Goal: Transaction & Acquisition: Purchase product/service

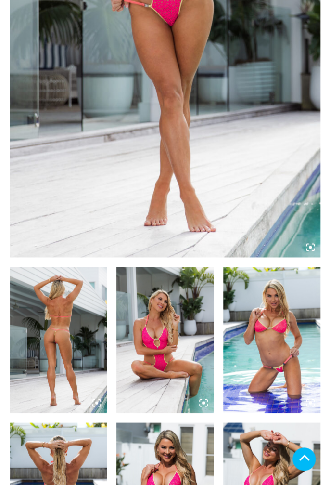
scroll to position [340, 0]
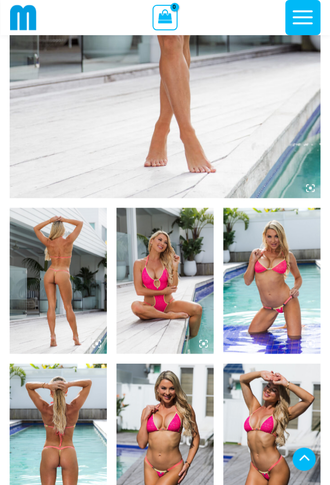
scroll to position [847, 0]
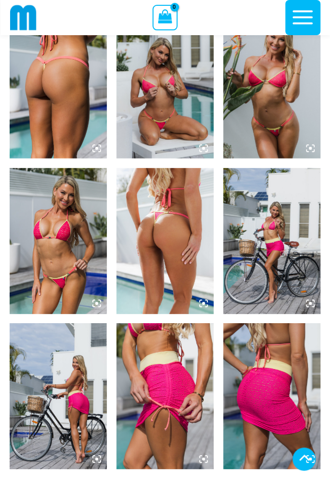
click at [184, 285] on img at bounding box center [164, 241] width 97 height 146
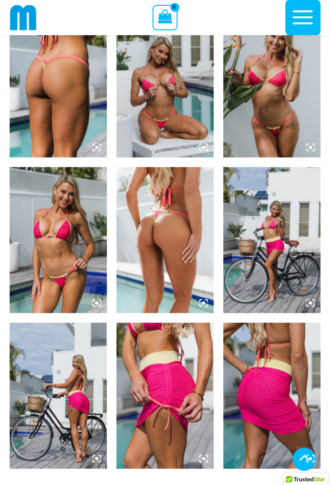
scroll to position [810, 0]
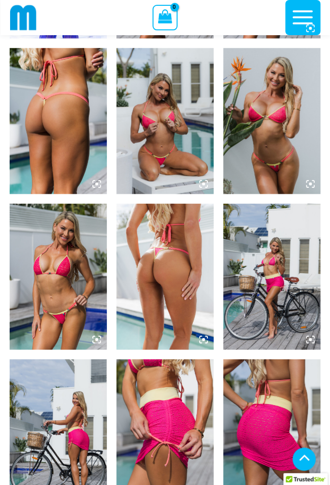
click at [205, 303] on img at bounding box center [164, 277] width 97 height 146
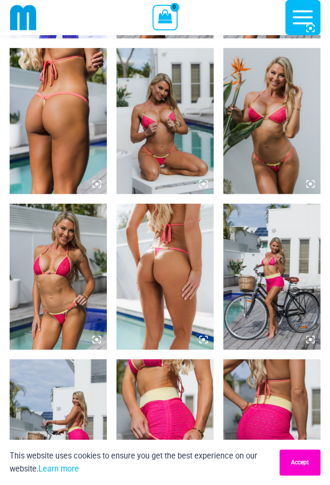
click at [305, 468] on button "Accept" at bounding box center [300, 462] width 41 height 26
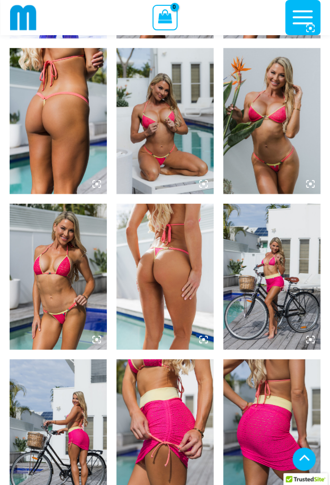
click at [203, 338] on icon at bounding box center [203, 339] width 3 height 3
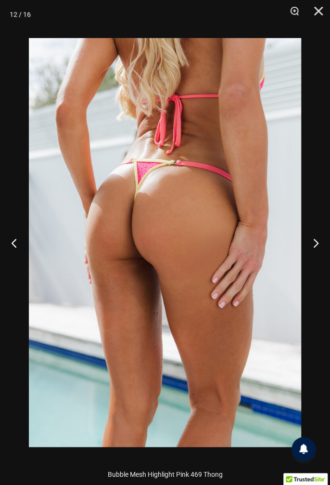
click at [14, 243] on button "Previous" at bounding box center [18, 242] width 36 height 48
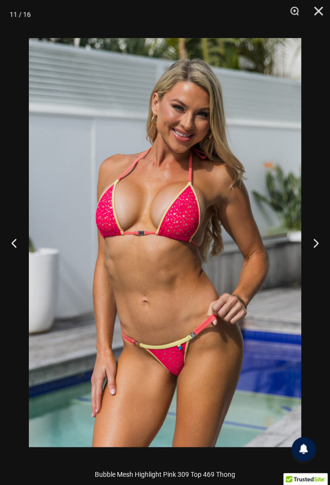
click at [312, 244] on button "Next" at bounding box center [312, 242] width 36 height 48
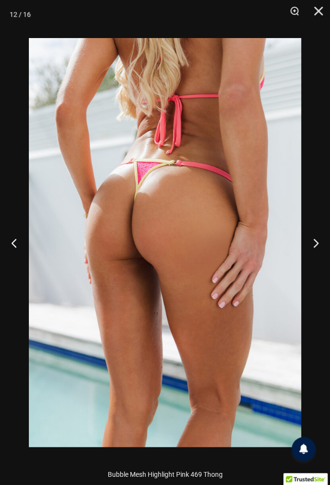
click at [14, 239] on button "Previous" at bounding box center [18, 242] width 36 height 48
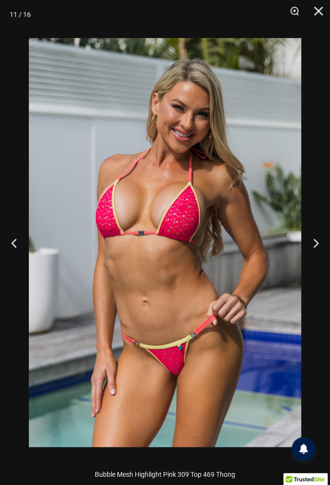
click at [15, 240] on button "Previous" at bounding box center [18, 242] width 36 height 48
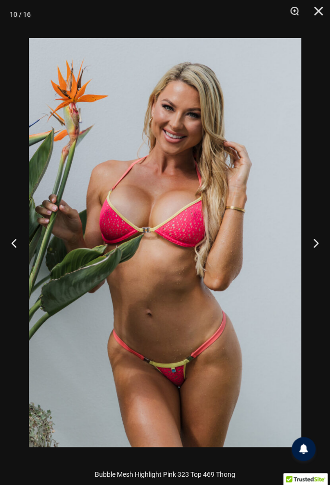
click at [13, 243] on button "Previous" at bounding box center [18, 242] width 36 height 48
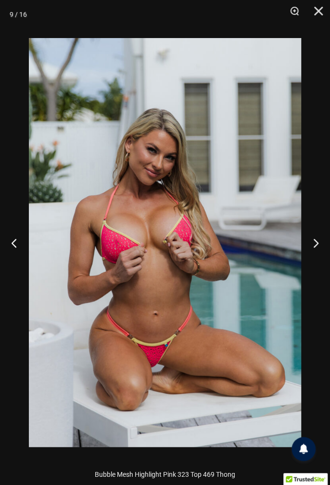
click at [14, 239] on button "Previous" at bounding box center [18, 242] width 36 height 48
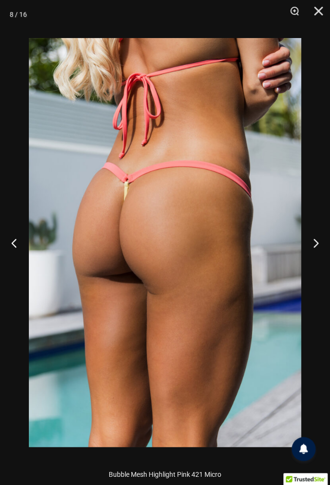
click at [15, 244] on button "Previous" at bounding box center [18, 242] width 36 height 48
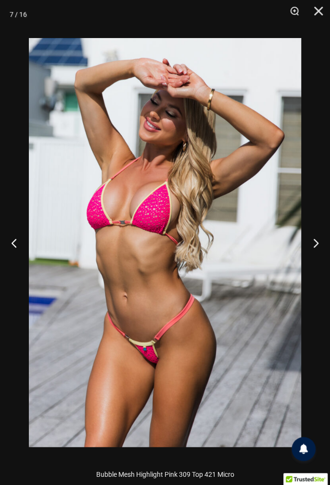
click at [15, 241] on button "Previous" at bounding box center [18, 242] width 36 height 48
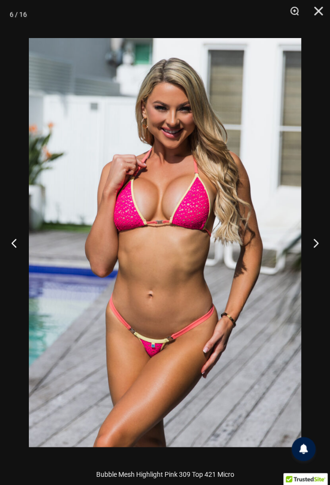
click at [13, 245] on button "Previous" at bounding box center [18, 242] width 36 height 48
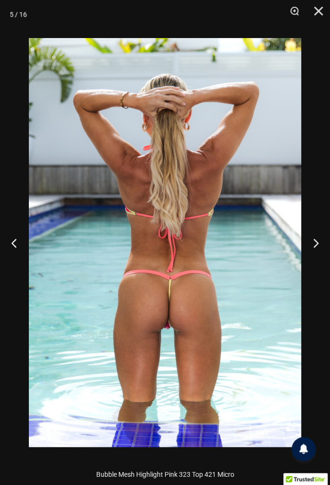
click at [13, 243] on button "Previous" at bounding box center [18, 242] width 36 height 48
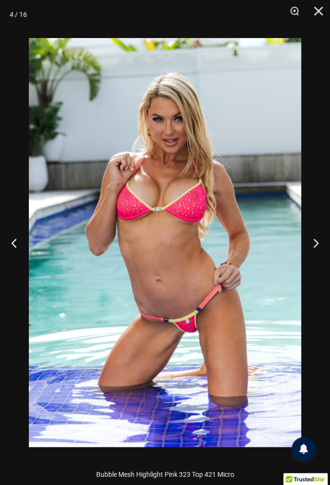
click at [13, 242] on button "Previous" at bounding box center [18, 242] width 36 height 48
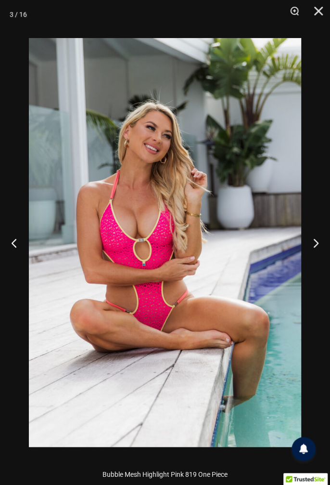
click at [14, 244] on button "Previous" at bounding box center [18, 242] width 36 height 48
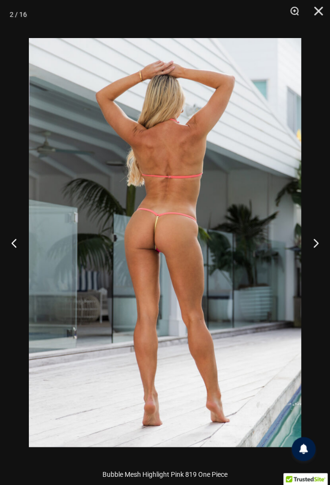
click at [12, 245] on button "Previous" at bounding box center [18, 242] width 36 height 48
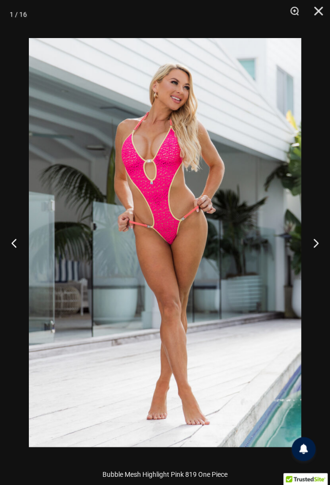
click at [12, 246] on button "Previous" at bounding box center [18, 242] width 36 height 48
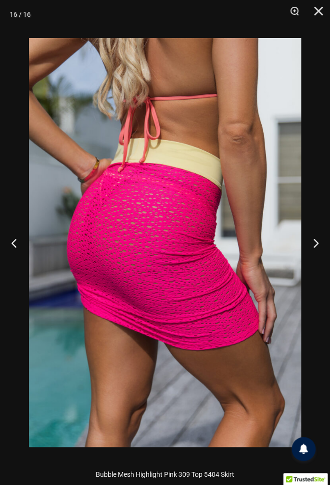
click at [12, 246] on button "Previous" at bounding box center [18, 242] width 36 height 48
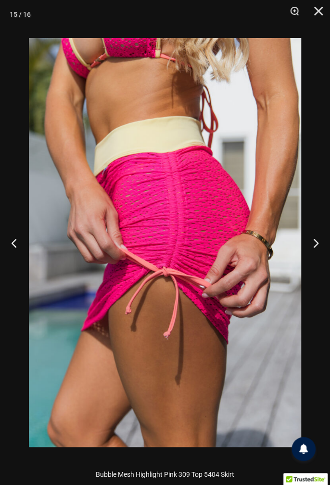
click at [312, 246] on button "Next" at bounding box center [312, 242] width 36 height 48
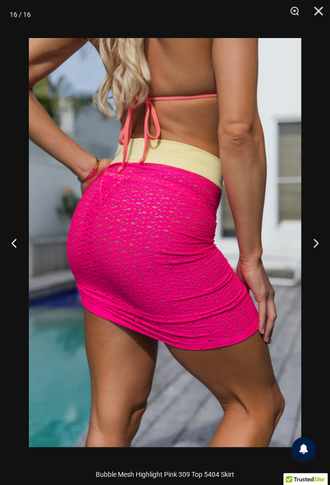
click at [314, 247] on button "Next" at bounding box center [312, 242] width 36 height 48
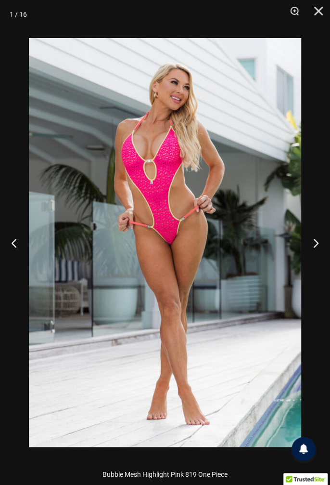
click at [315, 248] on button "Next" at bounding box center [312, 242] width 36 height 48
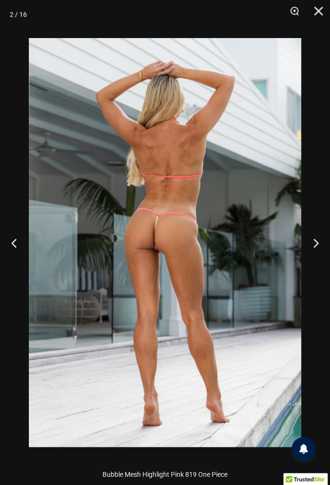
click at [316, 249] on button "Next" at bounding box center [312, 242] width 36 height 48
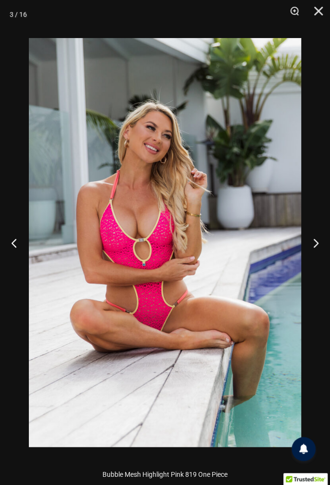
click at [12, 244] on button "Previous" at bounding box center [18, 242] width 36 height 48
